Goal: Task Accomplishment & Management: Manage account settings

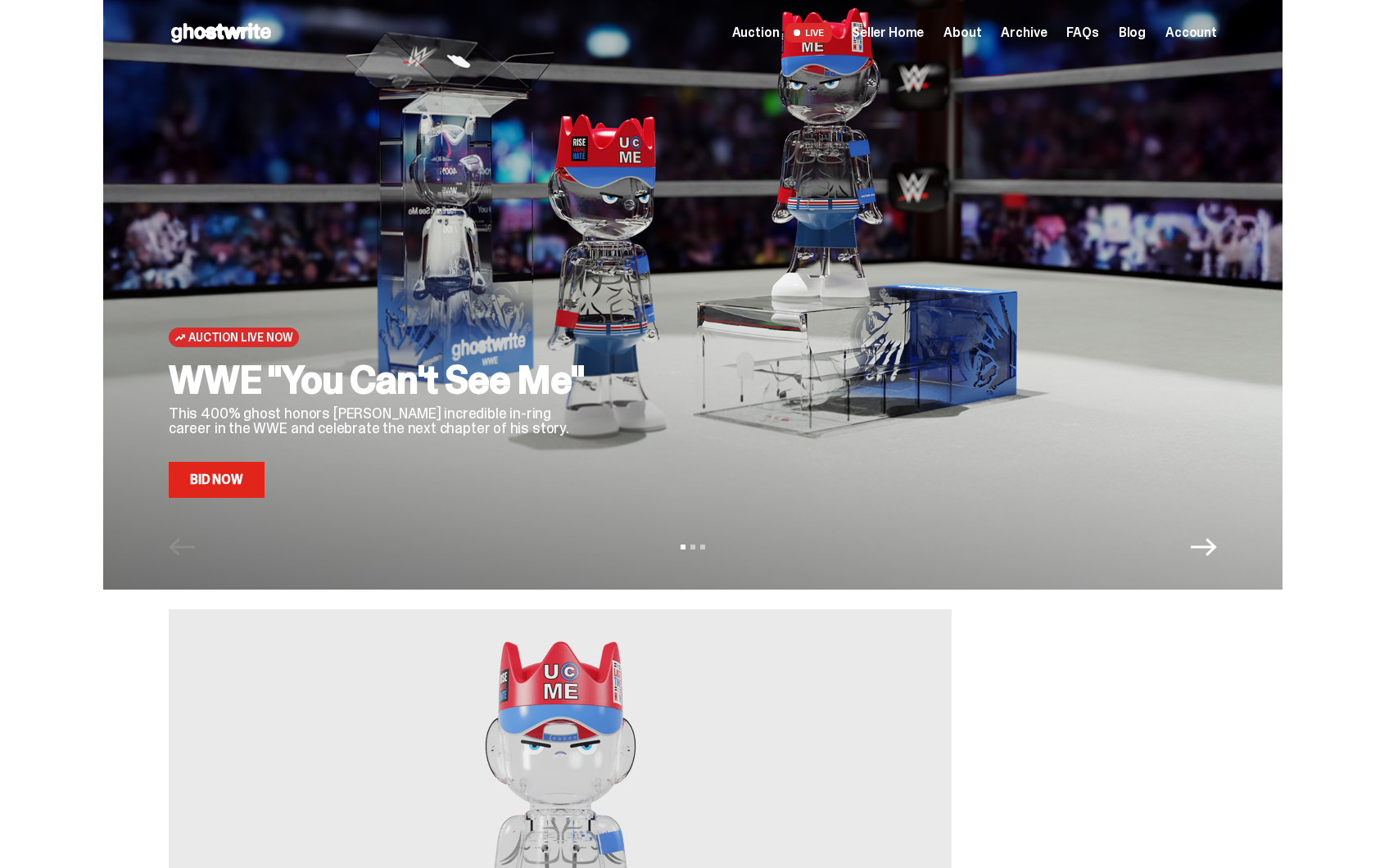
click at [888, 29] on span "Seller Home" at bounding box center [887, 32] width 72 height 13
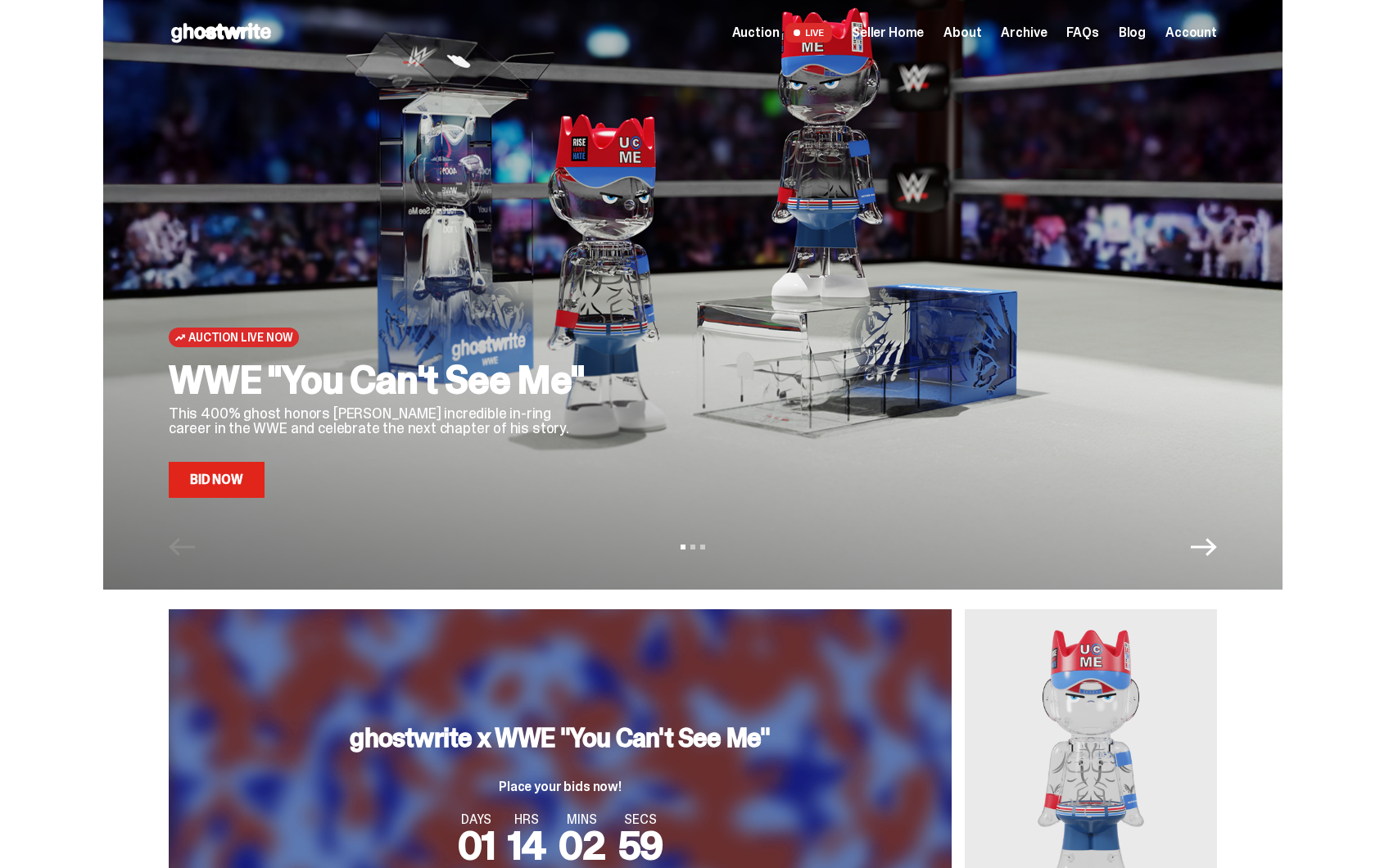
scroll to position [177, 0]
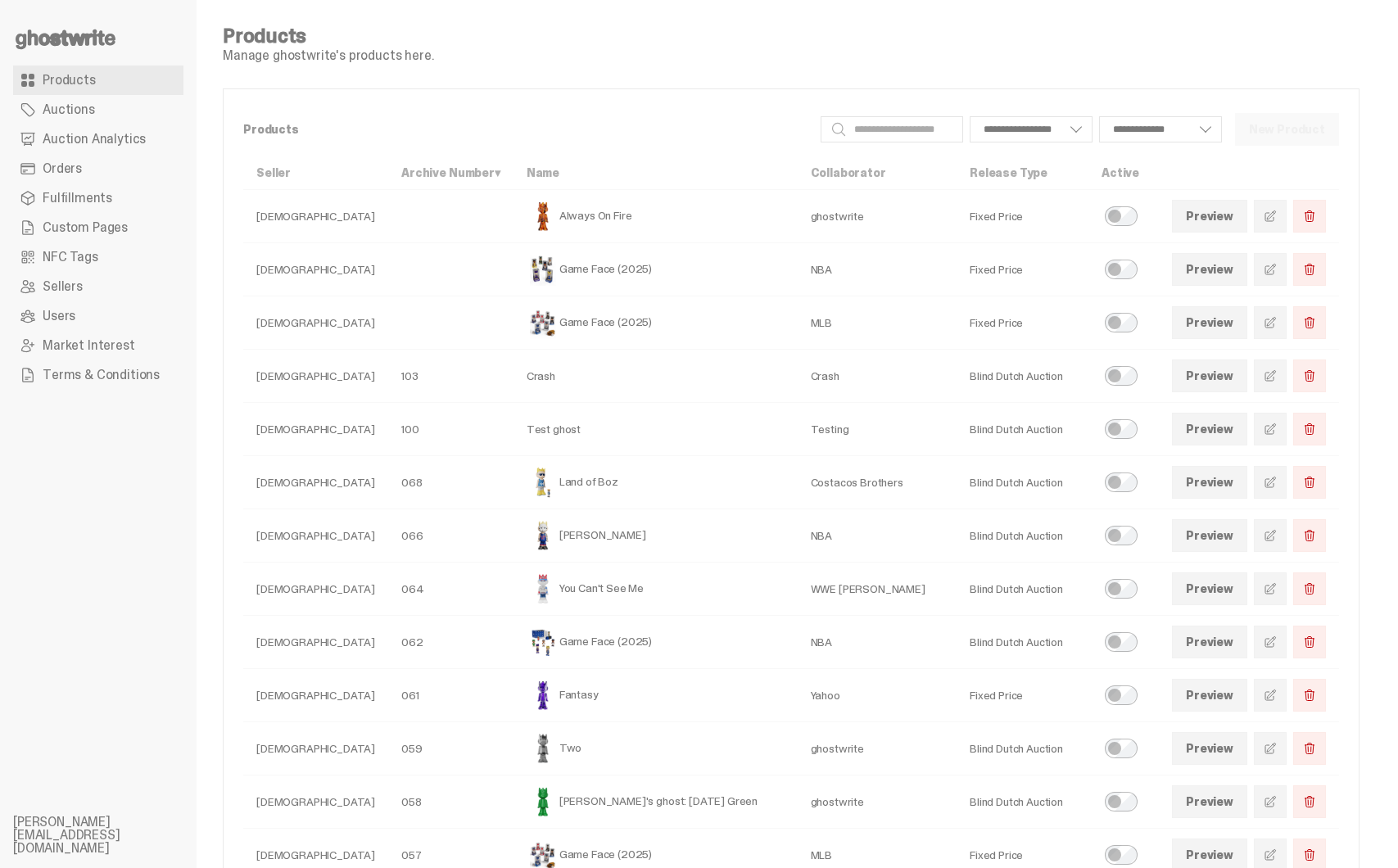
click at [112, 232] on span "Custom Pages" at bounding box center [86, 227] width 86 height 13
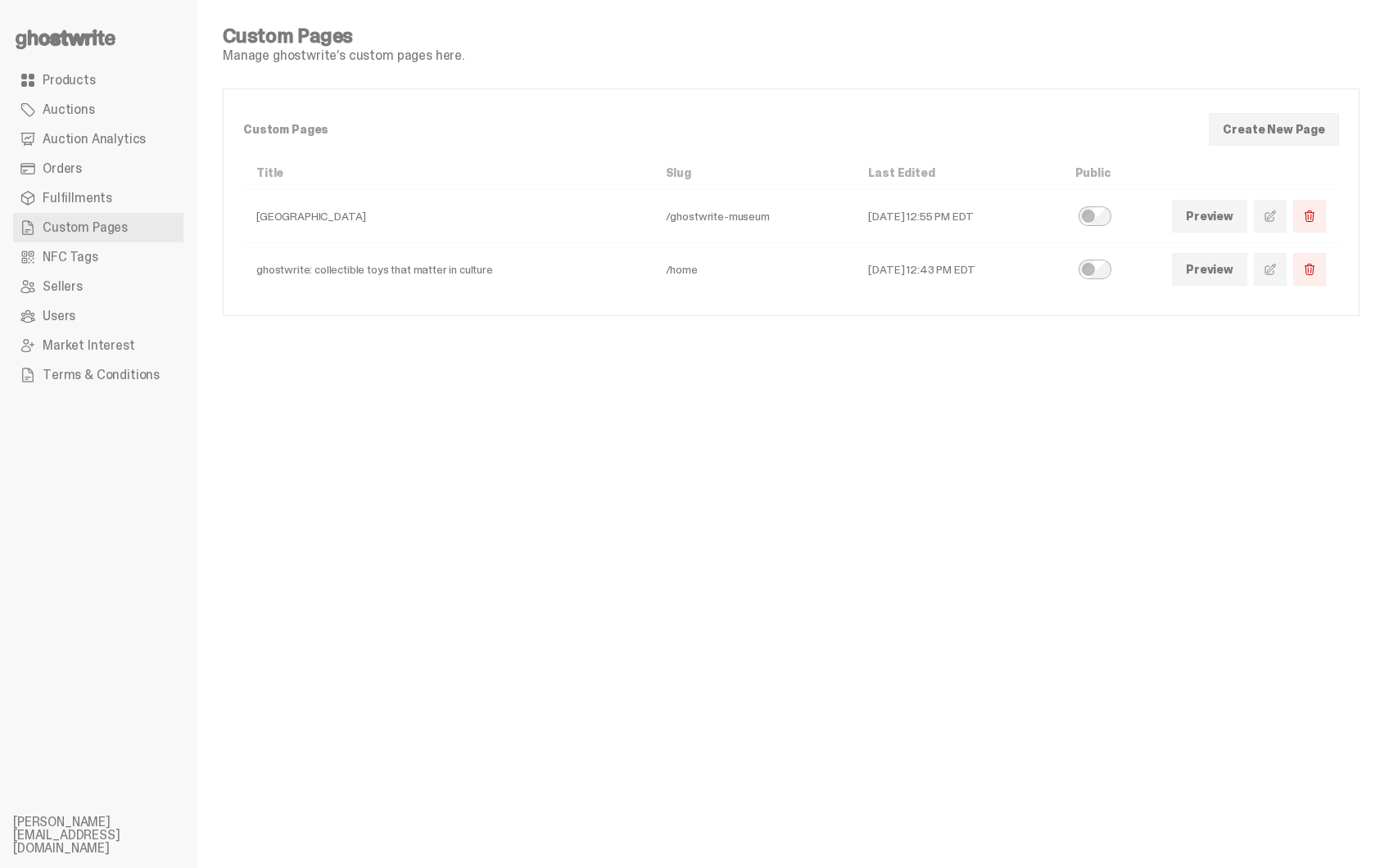
click at [1285, 277] on link at bounding box center [1271, 270] width 33 height 33
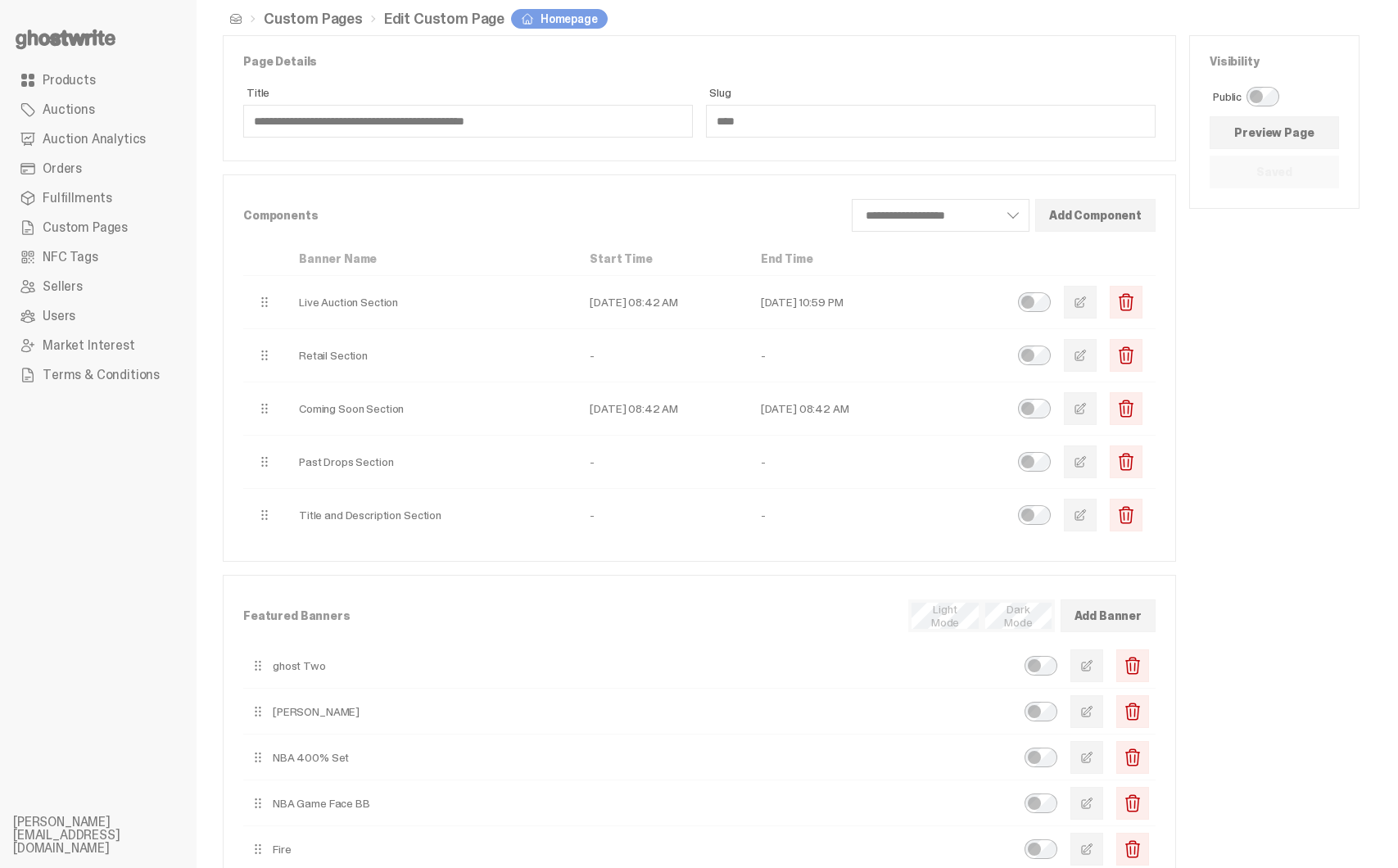
scroll to position [8, 0]
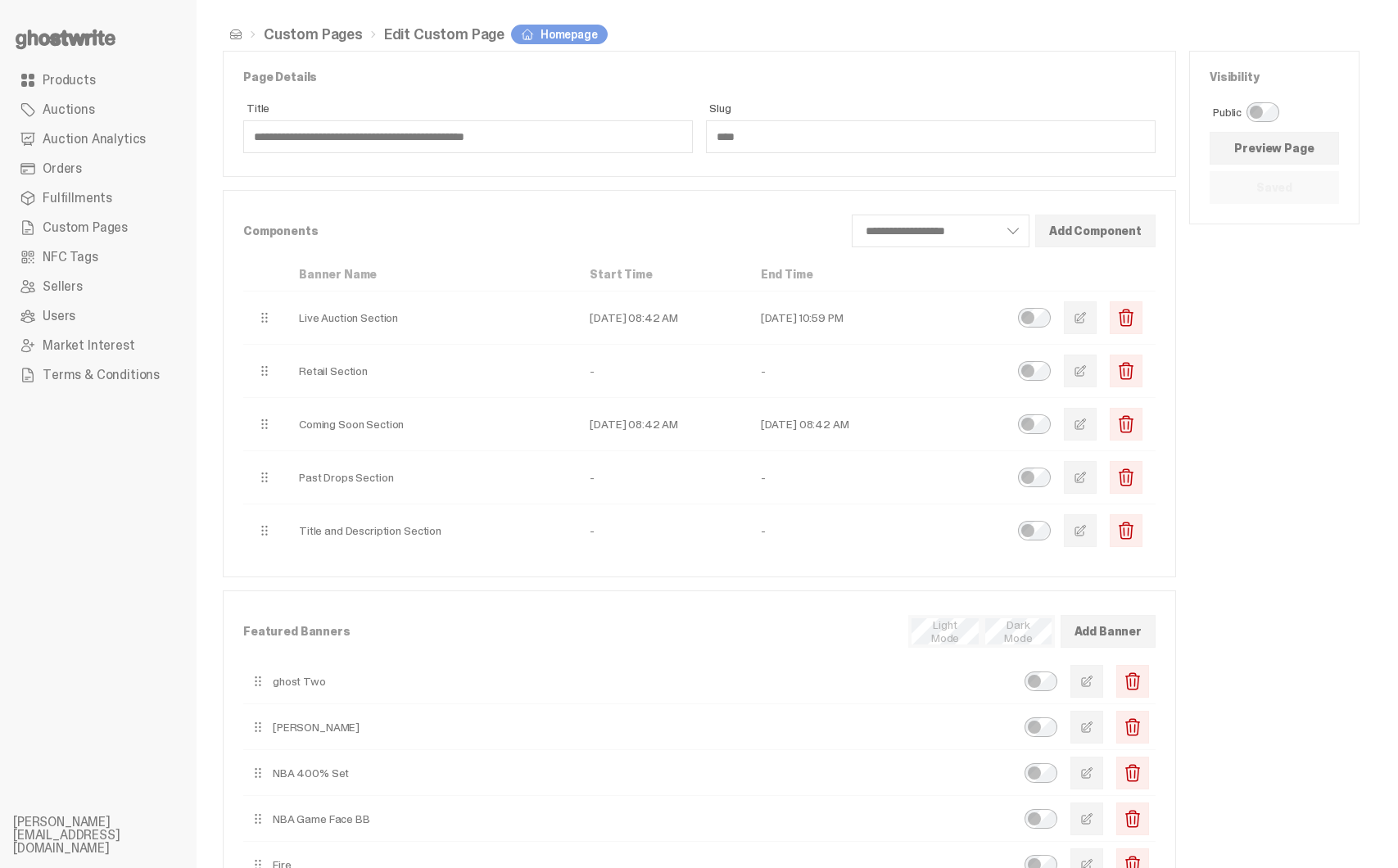
click at [1086, 369] on span "button" at bounding box center [1079, 370] width 13 height 13
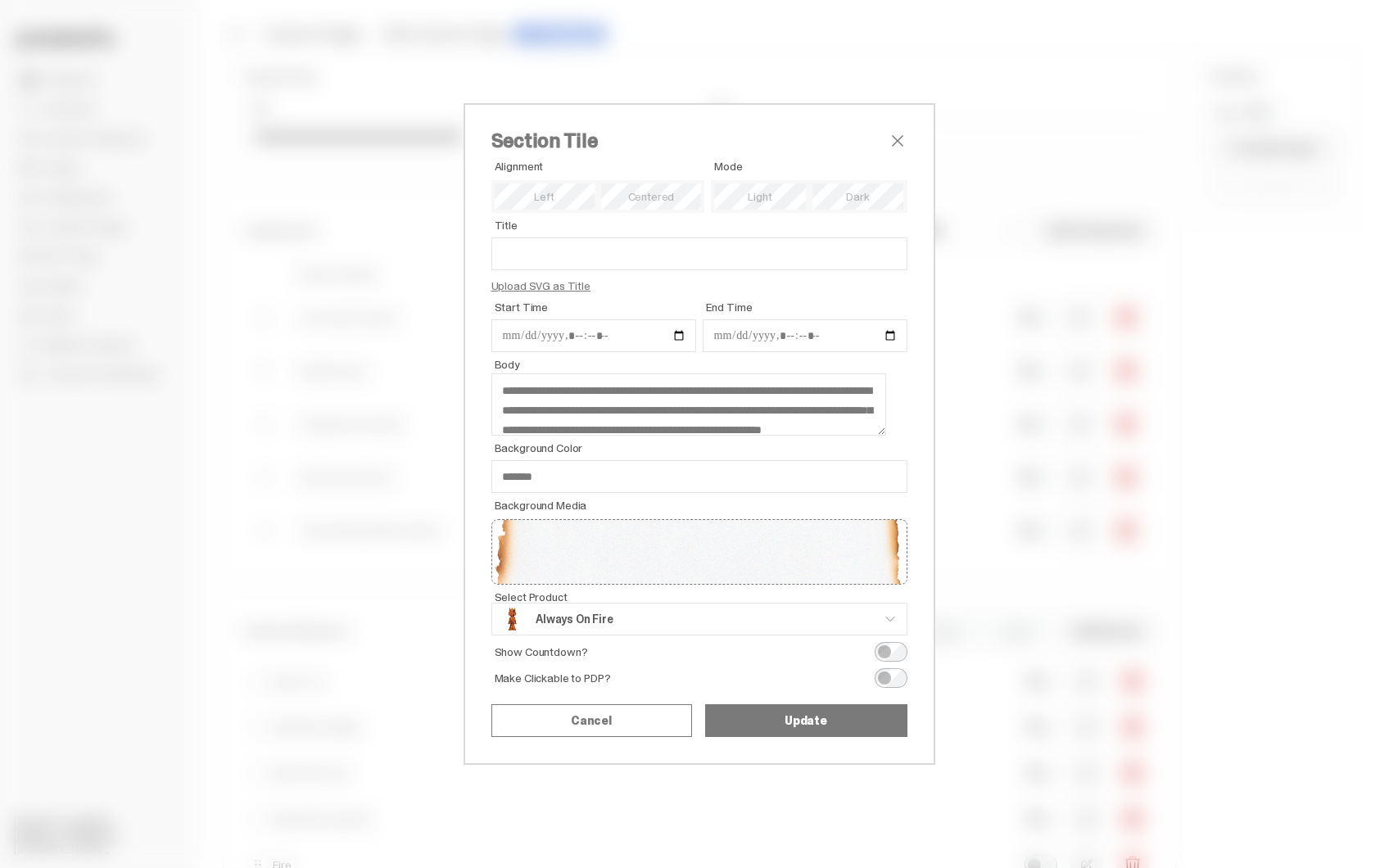
click at [900, 138] on span "close" at bounding box center [897, 141] width 20 height 20
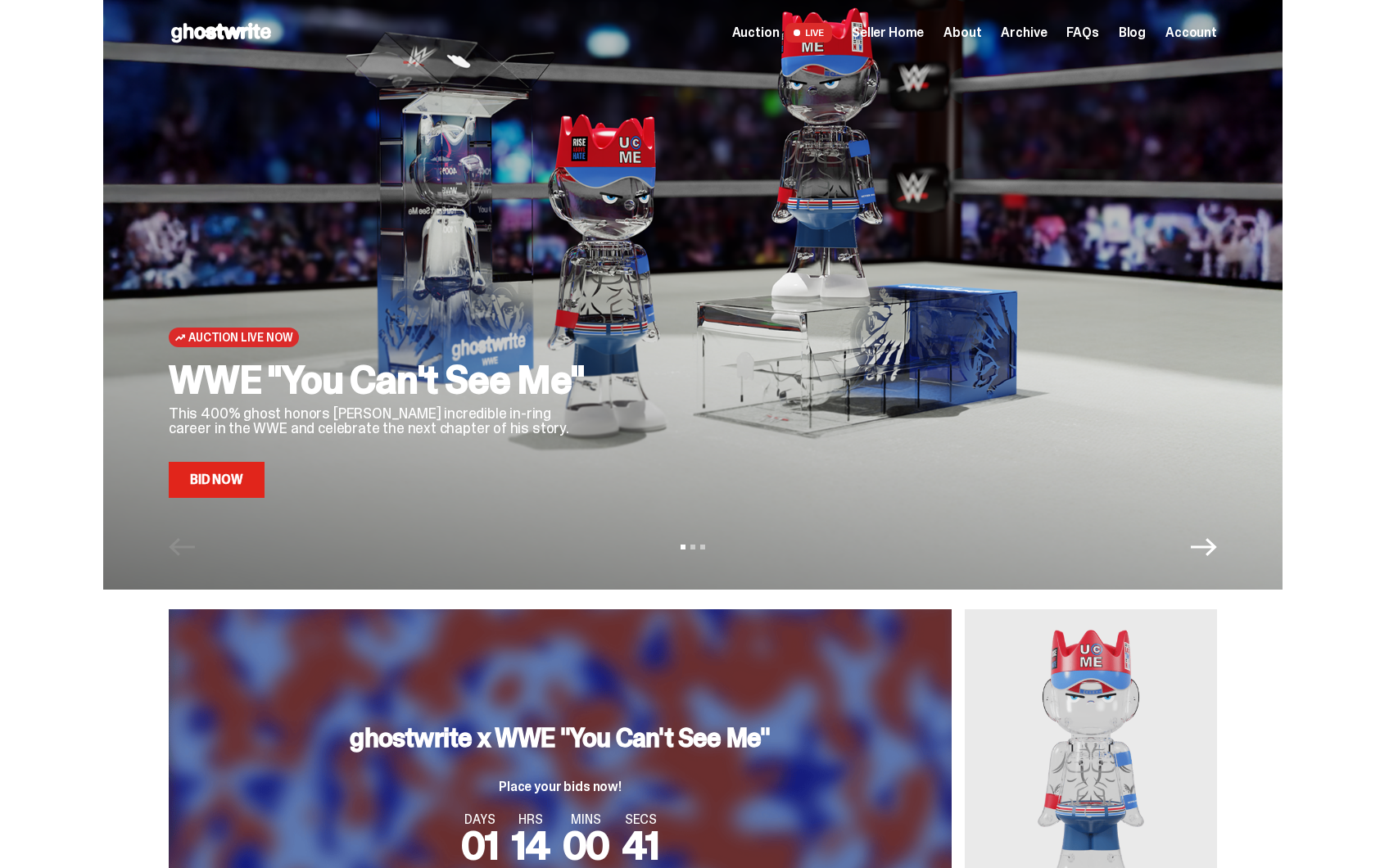
click at [907, 31] on span "Seller Home" at bounding box center [887, 32] width 72 height 13
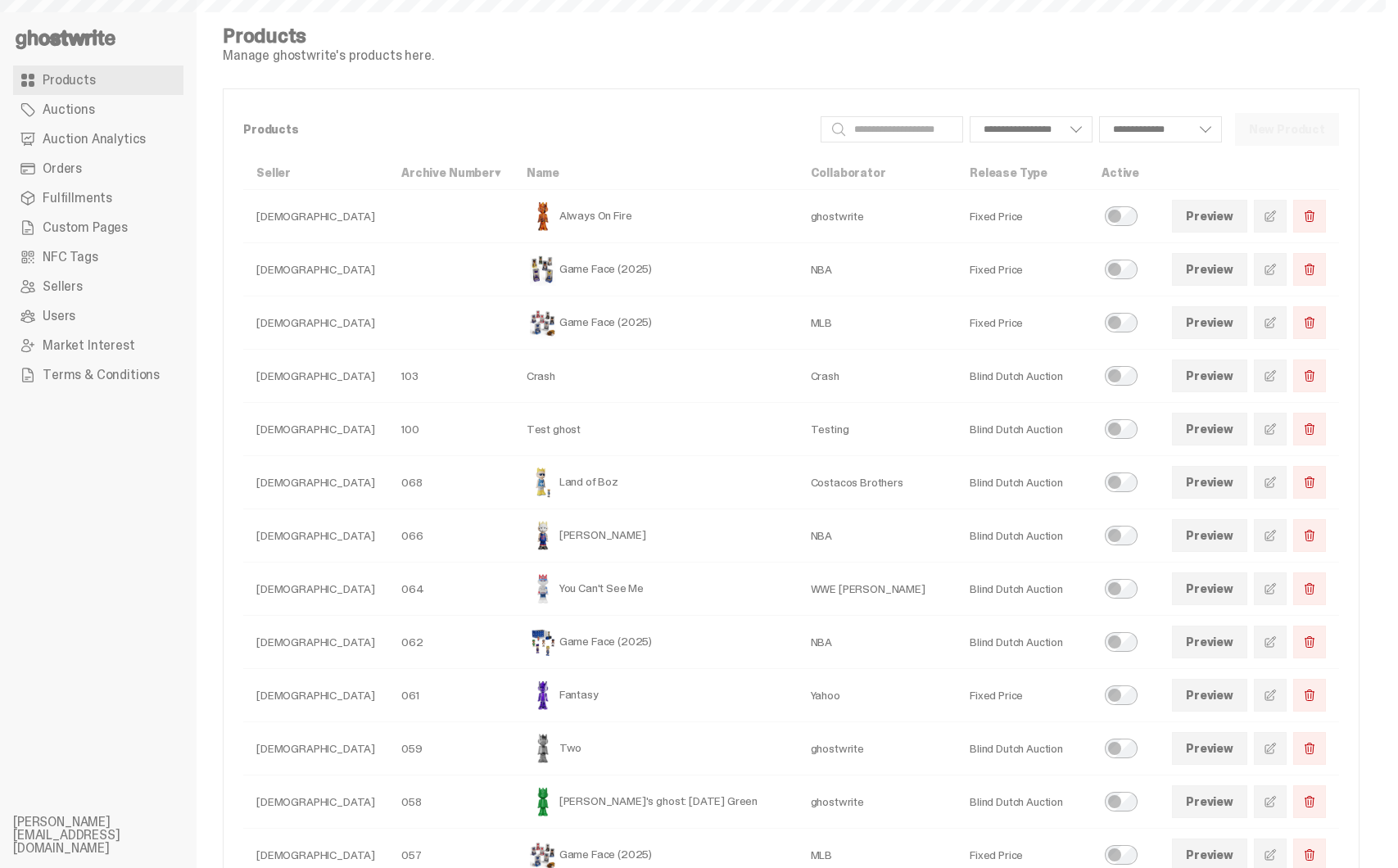
click at [135, 232] on link "Custom Pages" at bounding box center [98, 228] width 170 height 30
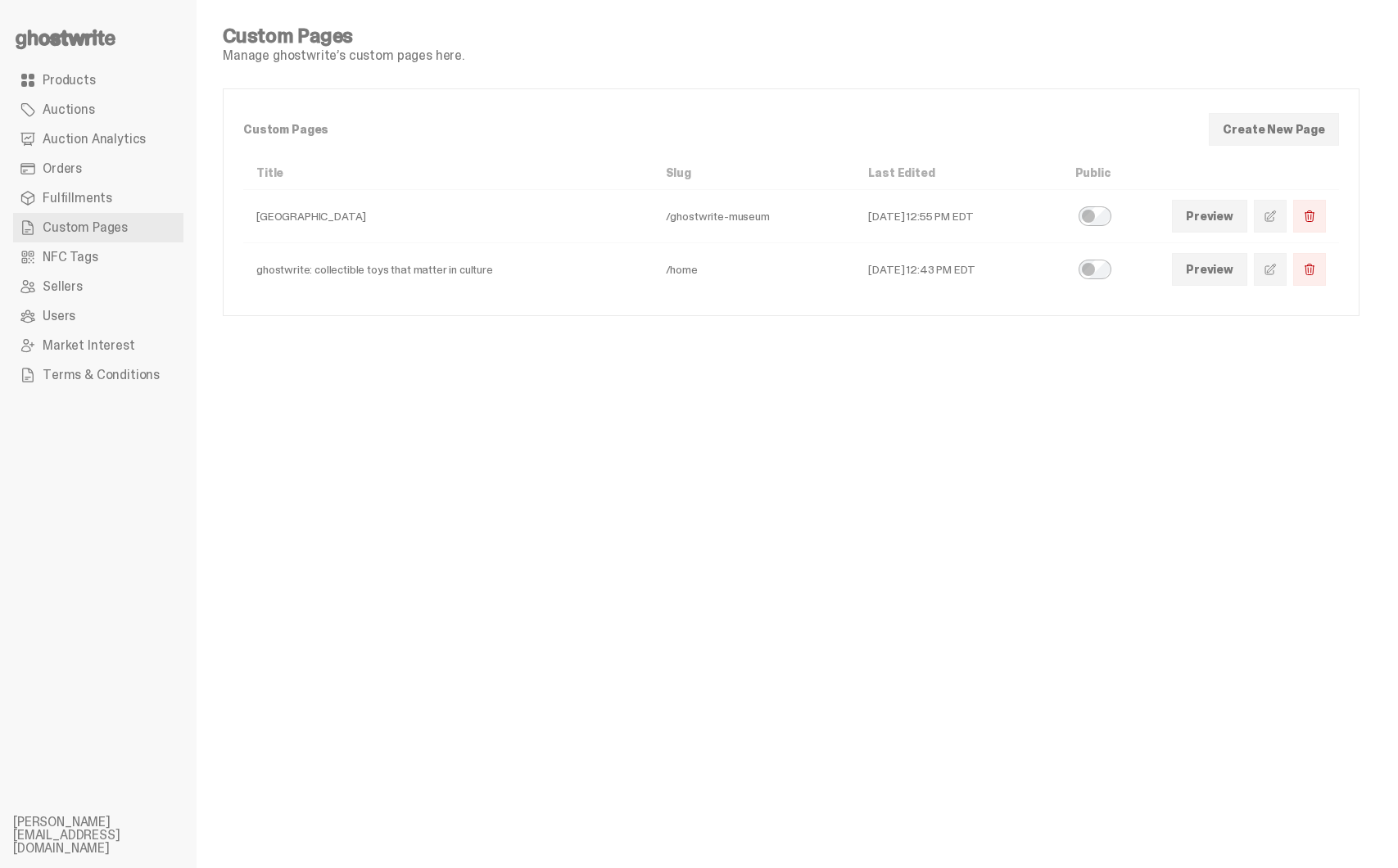
click at [1277, 275] on span at bounding box center [1270, 269] width 13 height 13
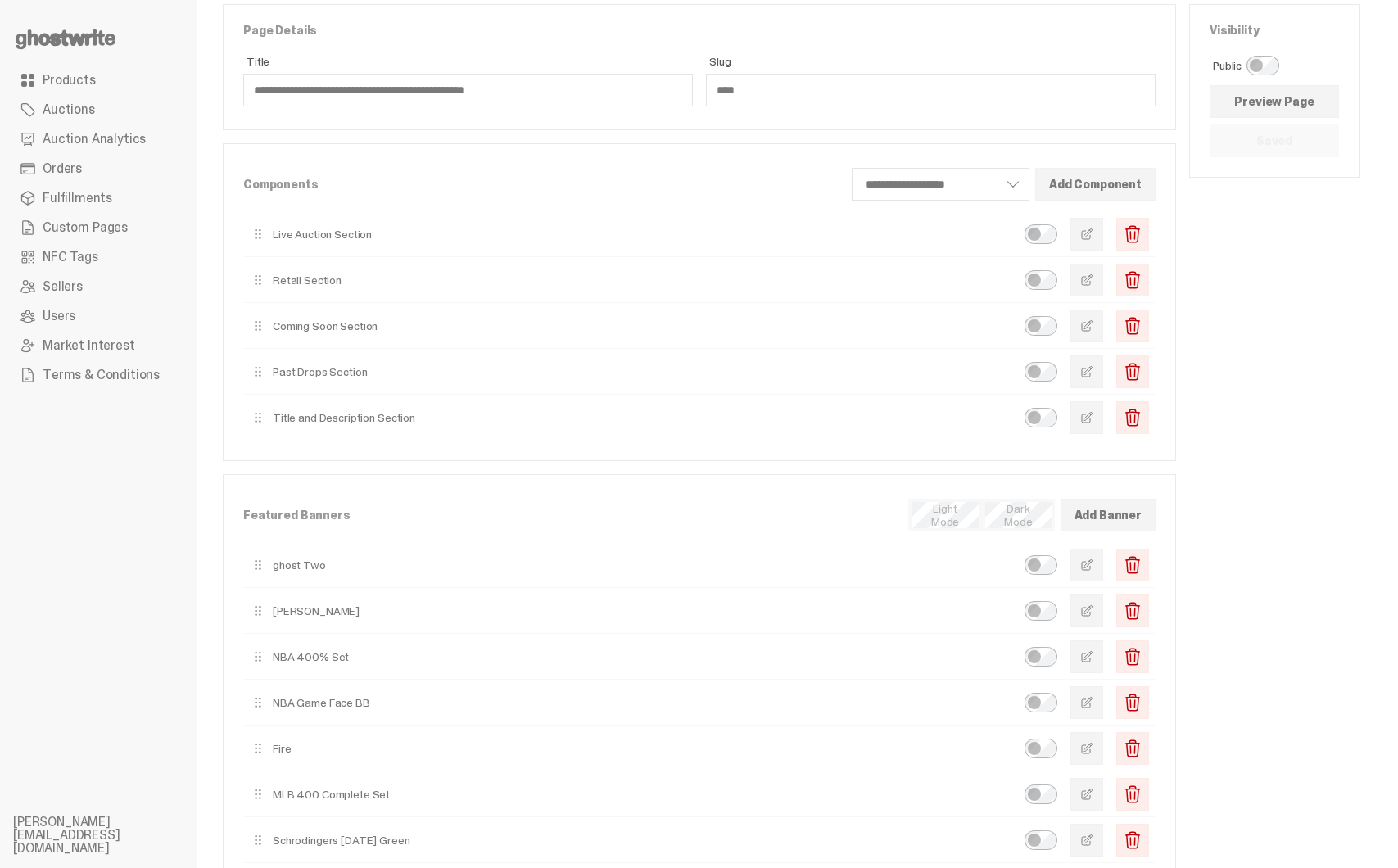
scroll to position [71, 0]
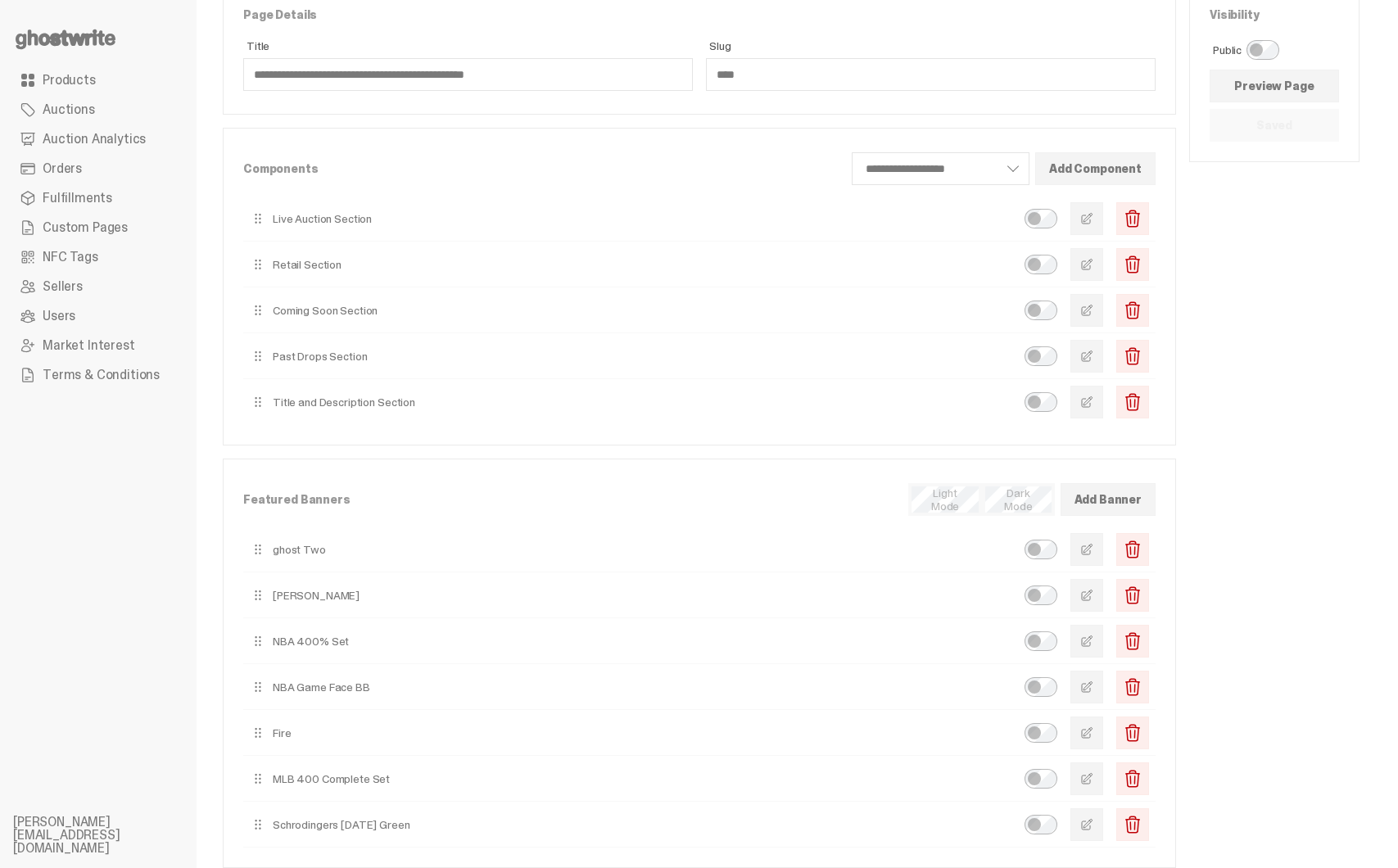
click at [1092, 356] on button "button" at bounding box center [1087, 356] width 33 height 33
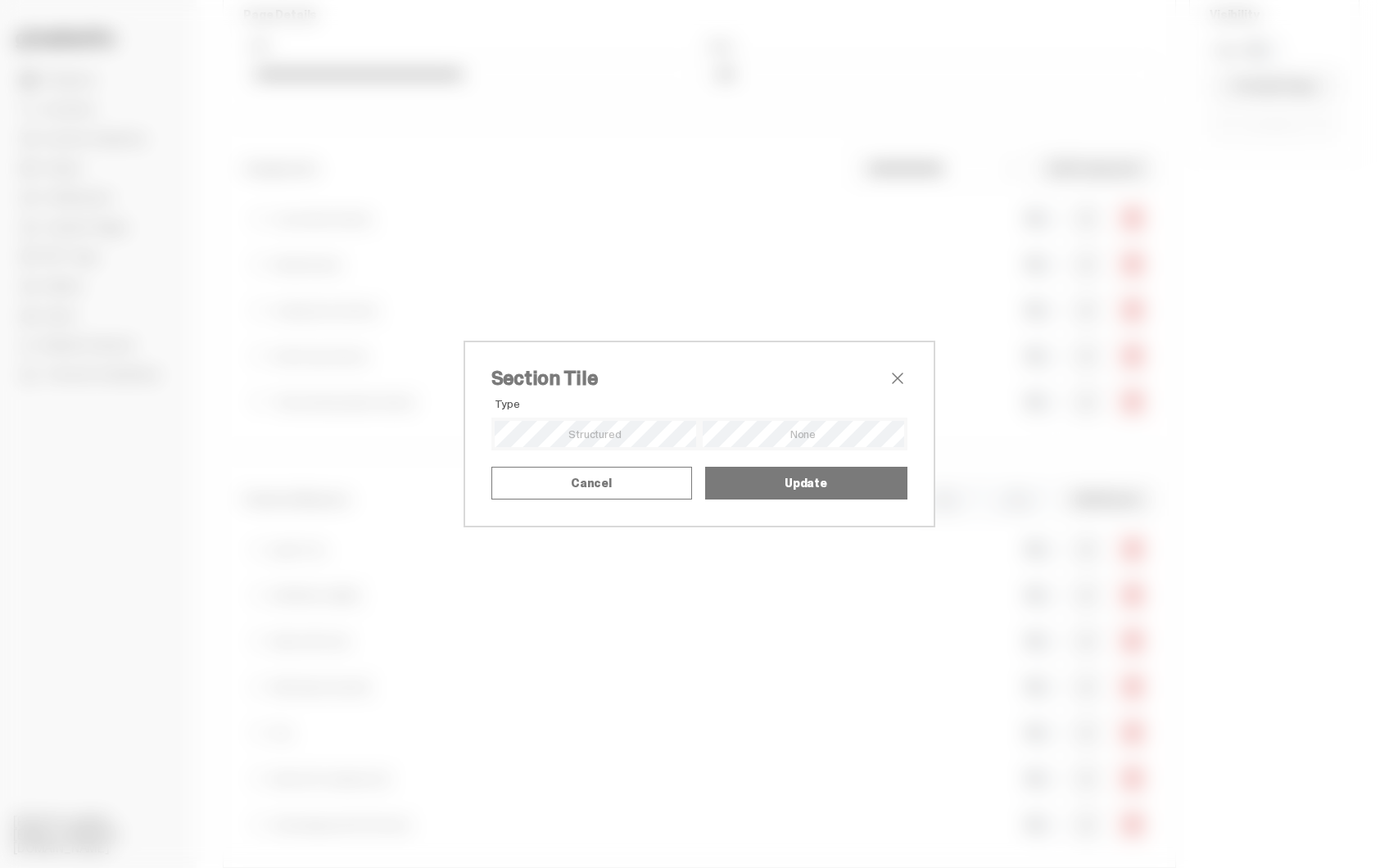
click at [1288, 361] on div "Section Tile Type Alignment Mode Title Upload SVG as Title Title SVG" at bounding box center [699, 434] width 1398 height 868
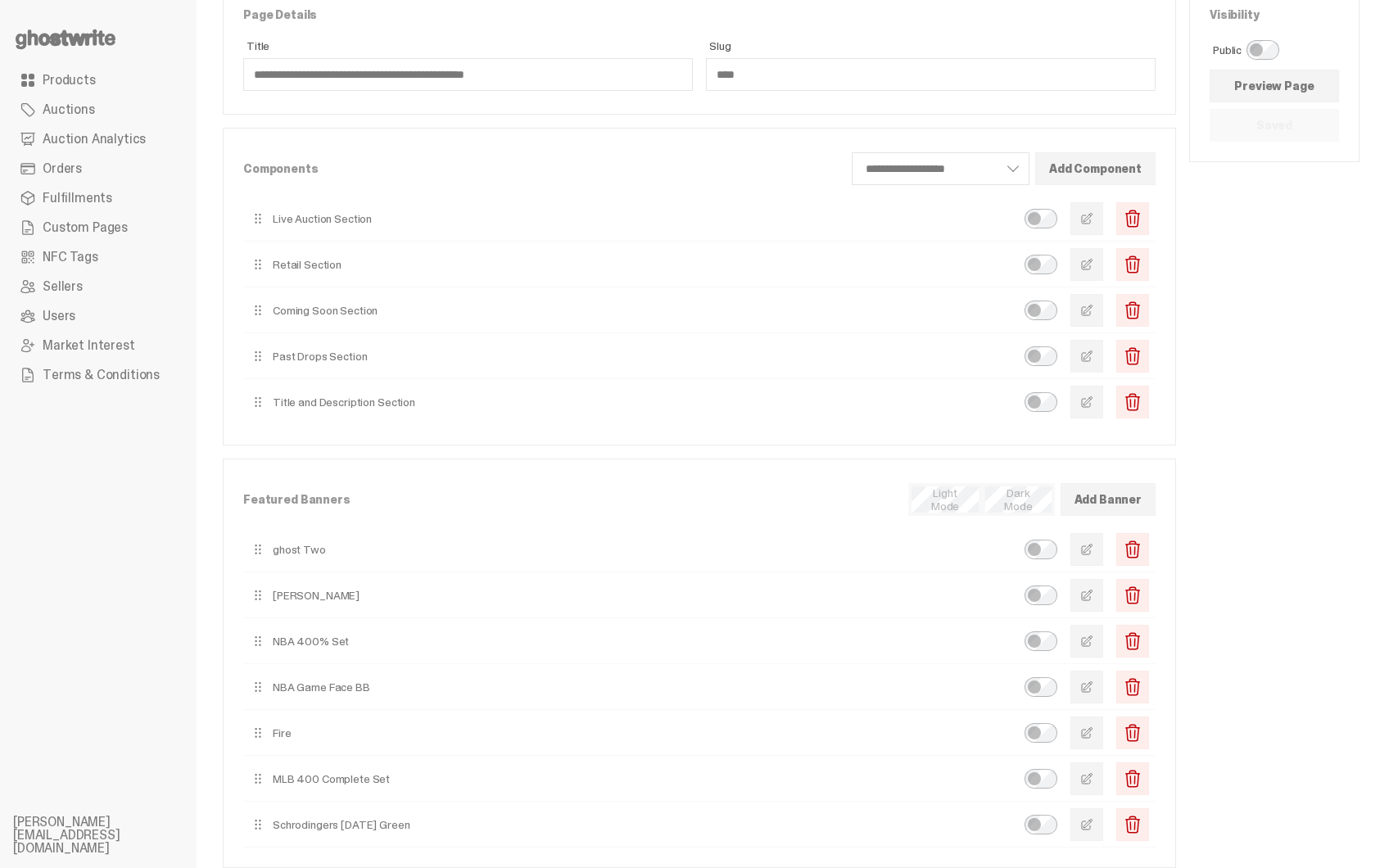
click at [1093, 313] on span "button" at bounding box center [1086, 310] width 13 height 13
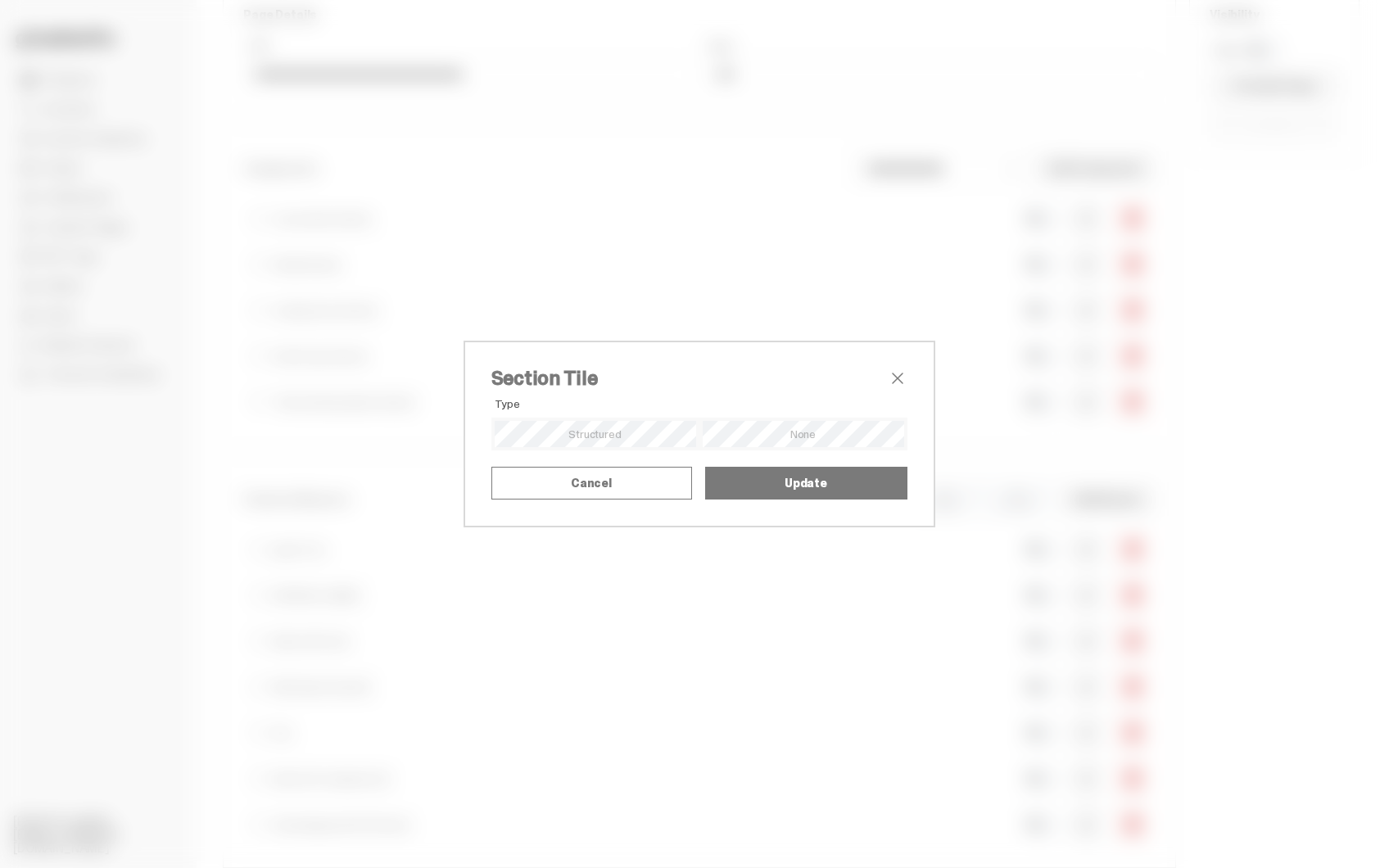
click at [1297, 303] on div "Section Tile Type Alignment Mode Title Upload SVG as Title Title SVG" at bounding box center [699, 434] width 1398 height 868
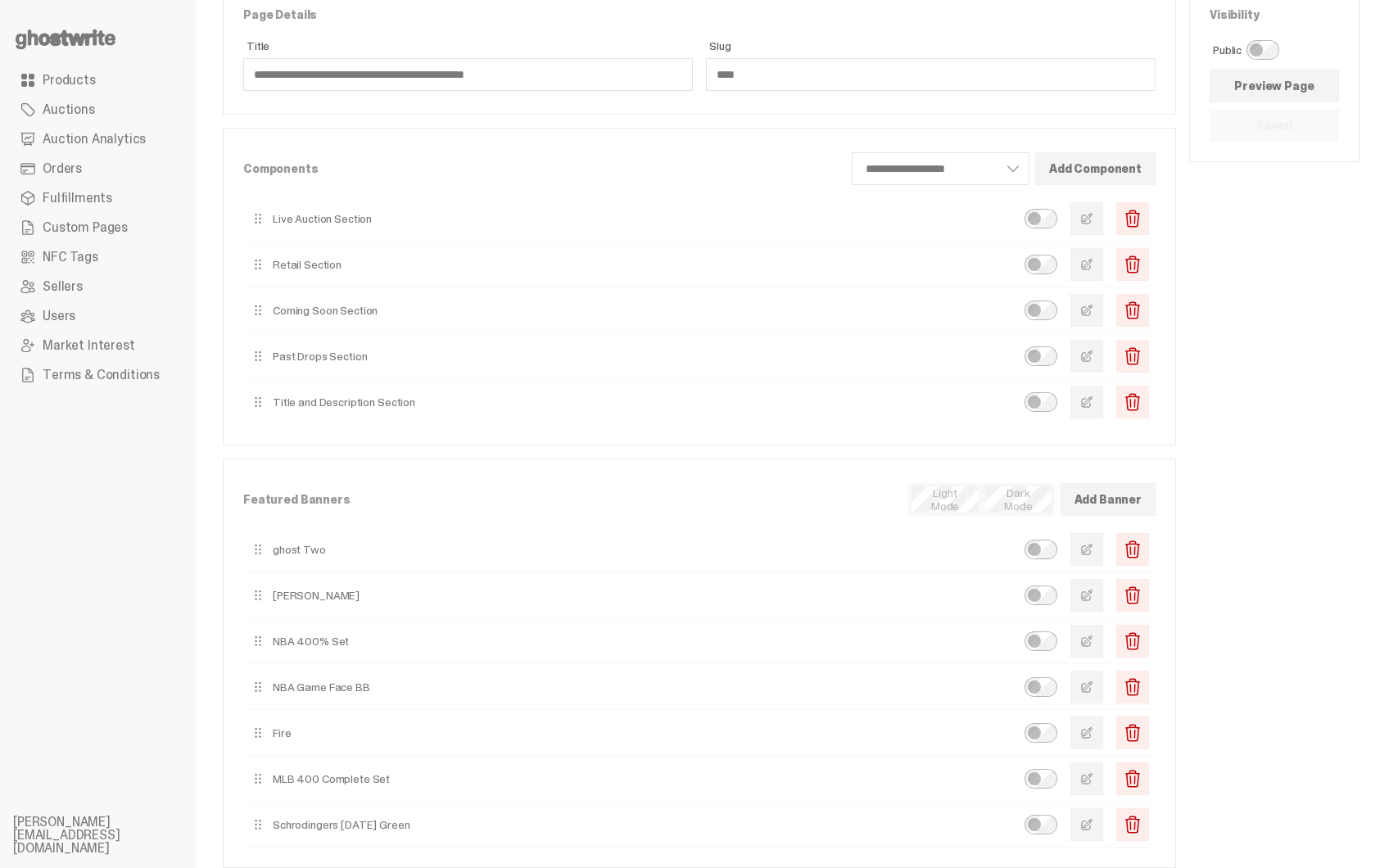
click at [1093, 265] on span "button" at bounding box center [1086, 264] width 13 height 13
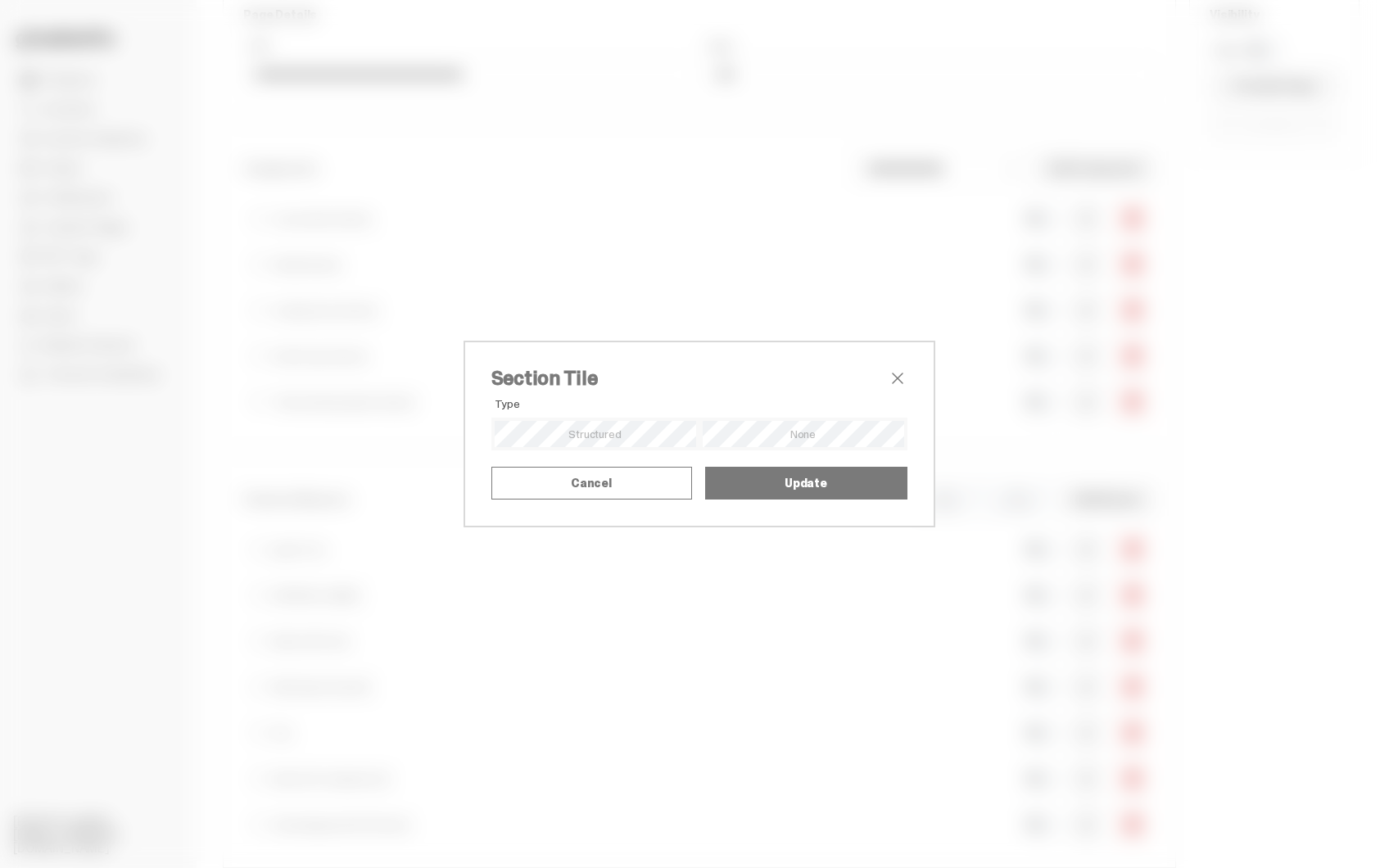
click at [1310, 327] on div "Section Tile Type Alignment Mode Title Upload SVG as Title Title SVG" at bounding box center [699, 434] width 1398 height 868
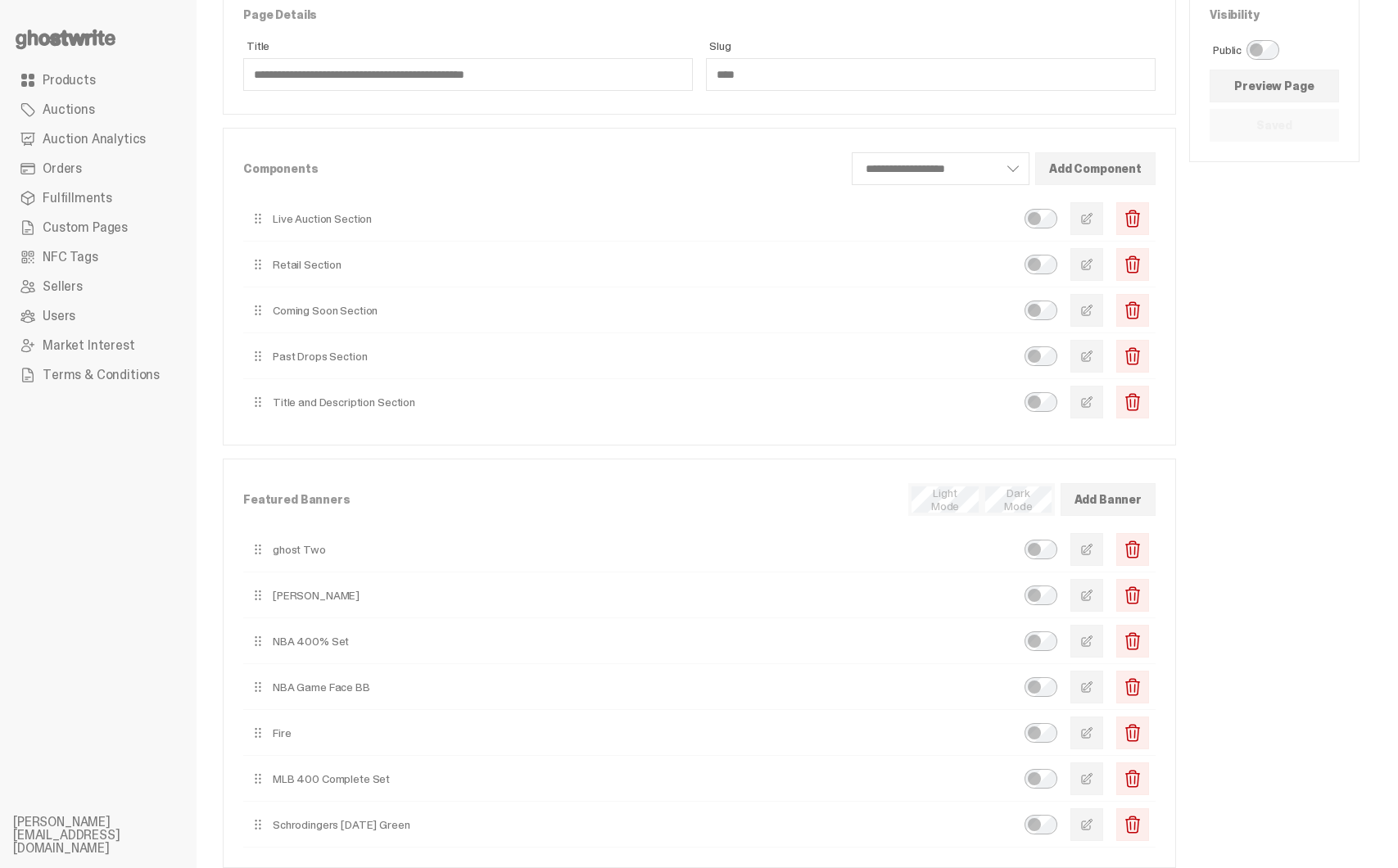
click at [1103, 216] on button "button" at bounding box center [1087, 219] width 33 height 33
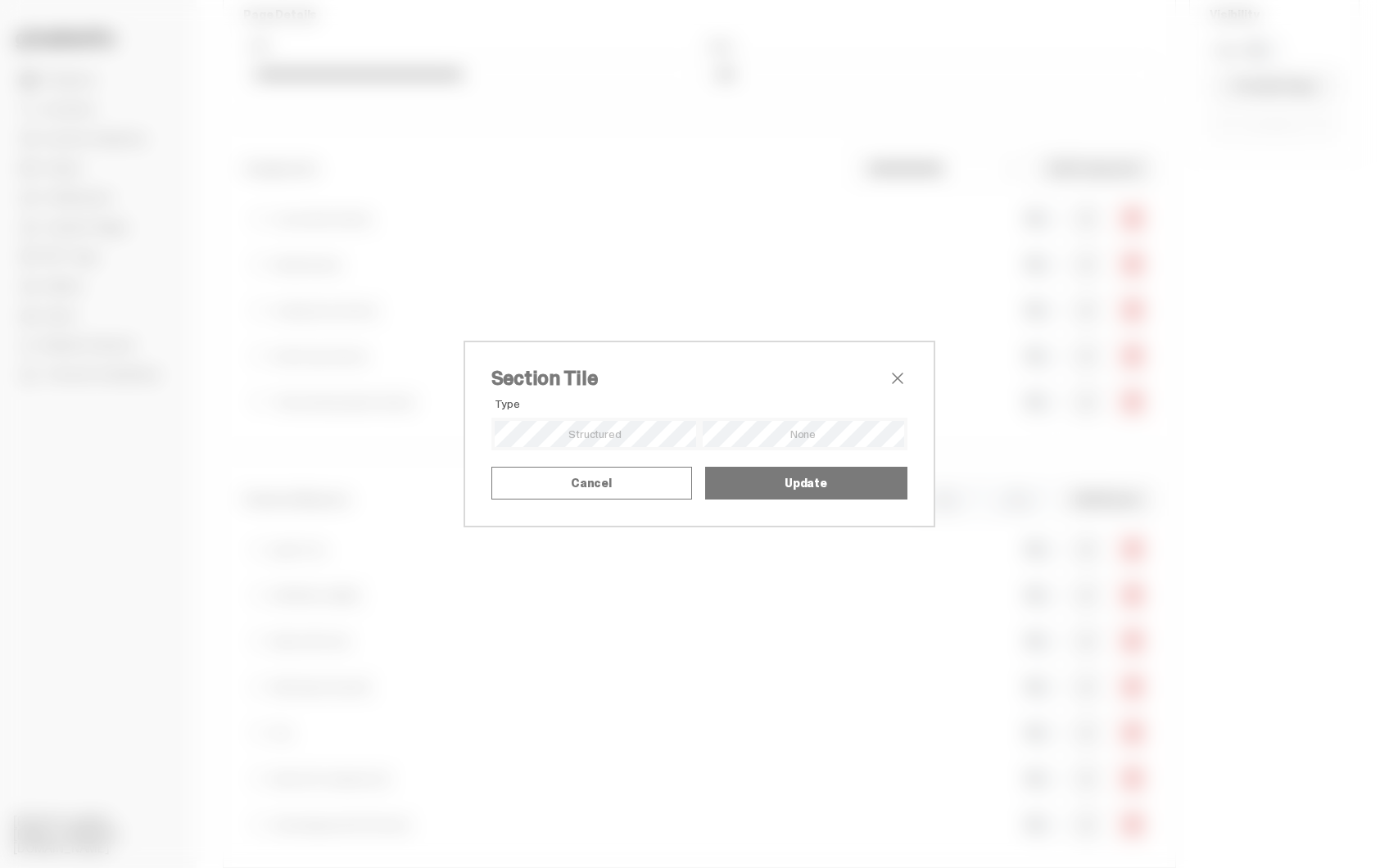
click at [1335, 380] on div "Section Tile Type Alignment Mode Title Upload SVG as Title Title SVG" at bounding box center [699, 434] width 1398 height 868
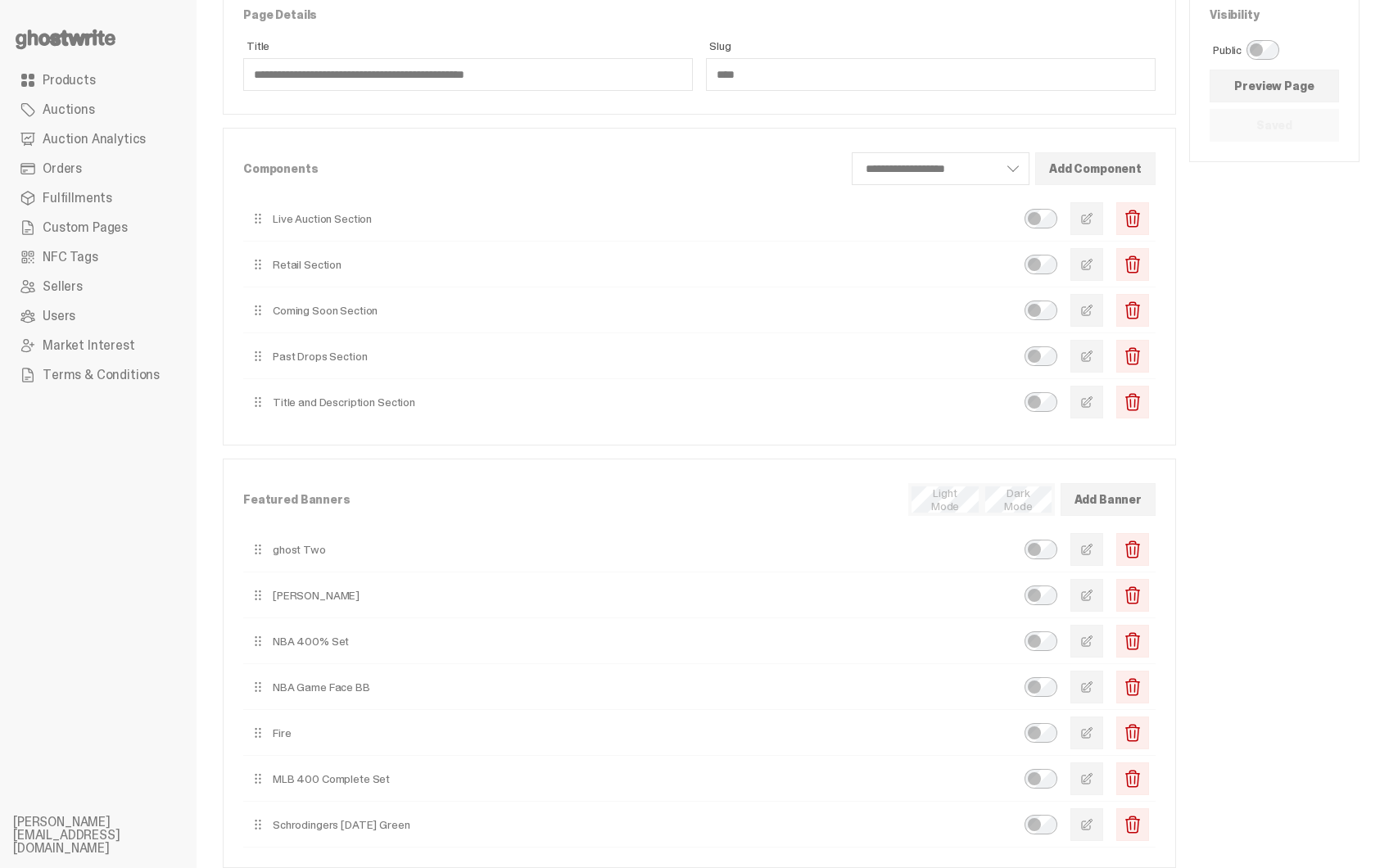
click at [1093, 261] on span "button" at bounding box center [1086, 264] width 13 height 13
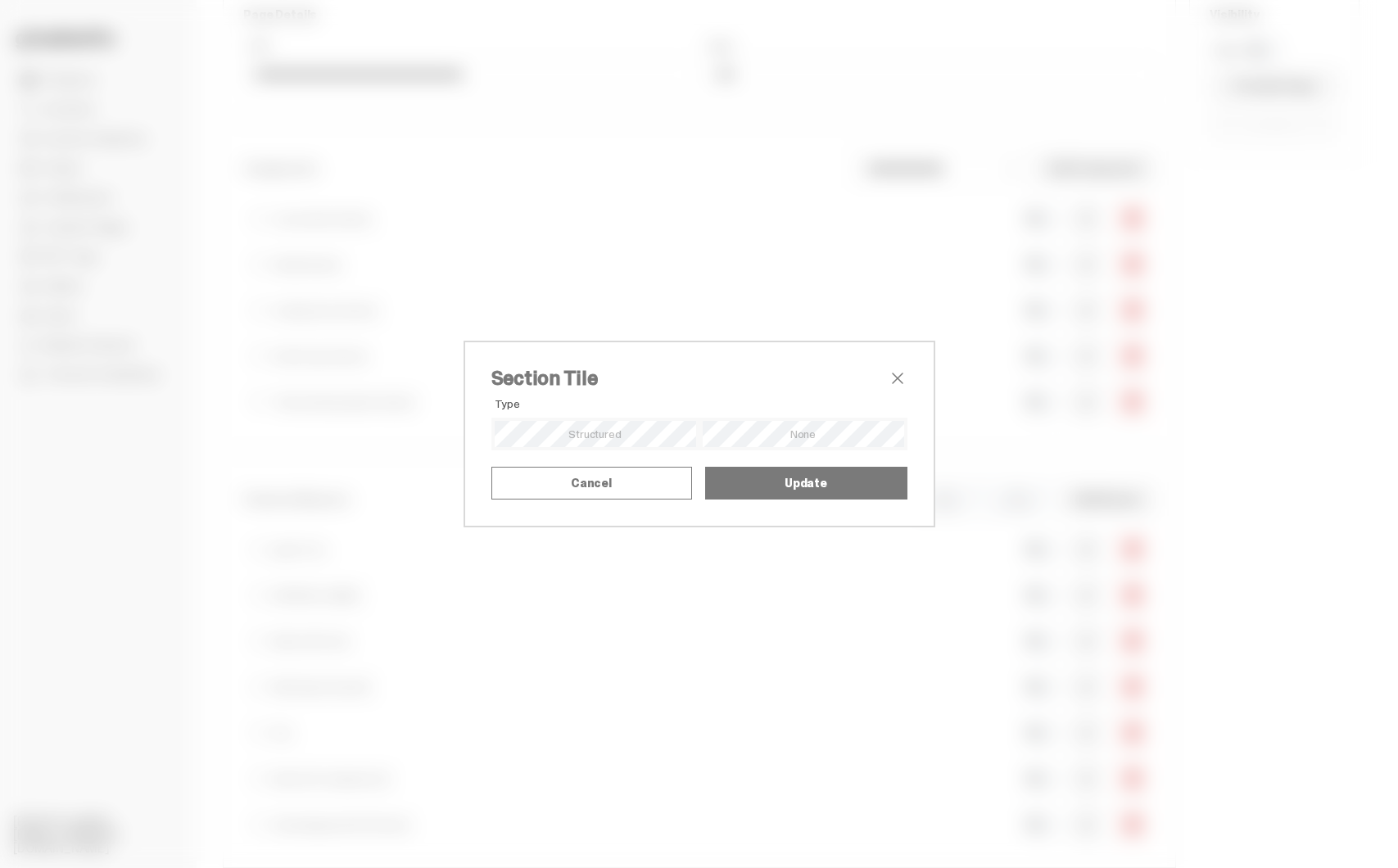
click at [1333, 376] on div "Section Tile Type Alignment Mode Title Upload SVG as Title Title SVG" at bounding box center [699, 434] width 1398 height 868
